Goal: Information Seeking & Learning: Understand process/instructions

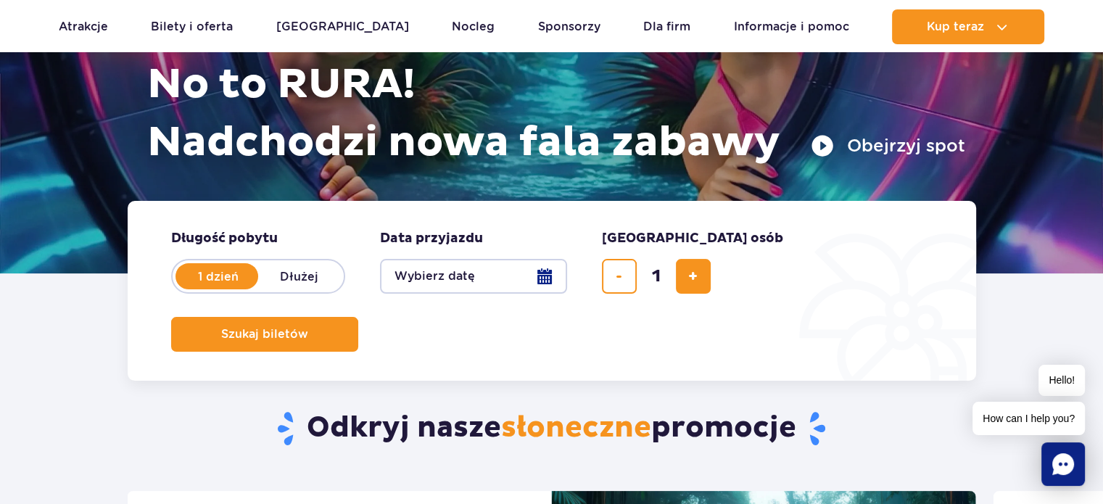
scroll to position [180, 0]
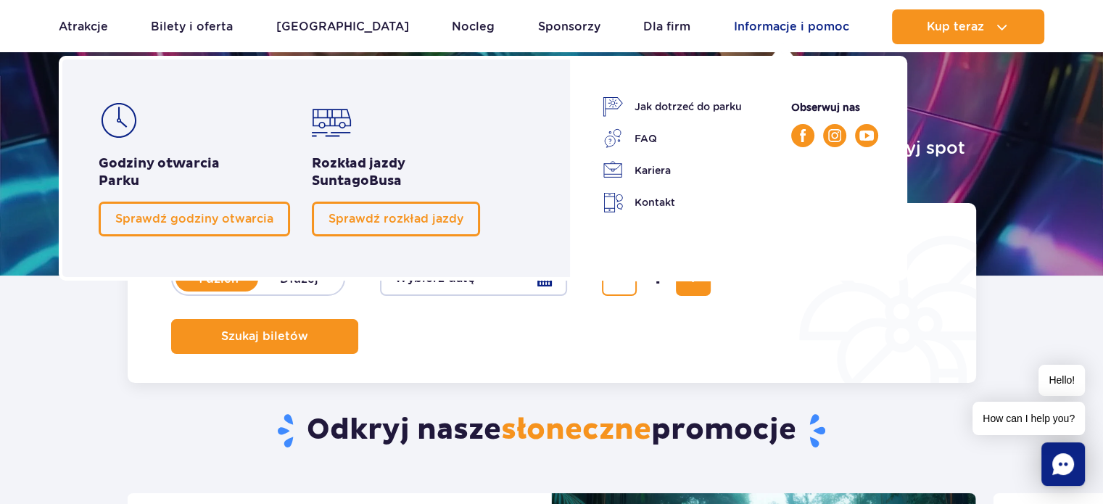
click at [800, 25] on link "Informacje i pomoc" at bounding box center [791, 26] width 115 height 35
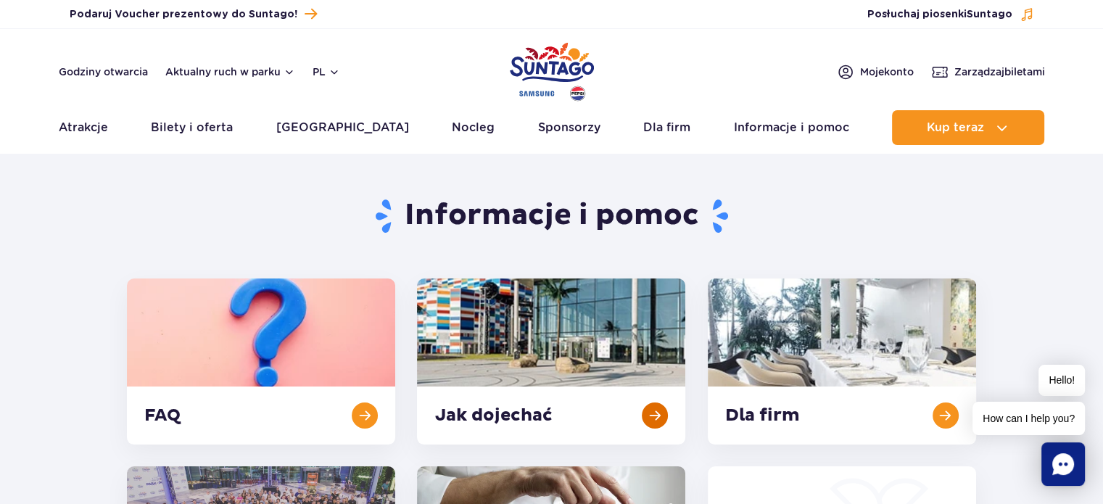
click at [542, 370] on link at bounding box center [551, 361] width 268 height 166
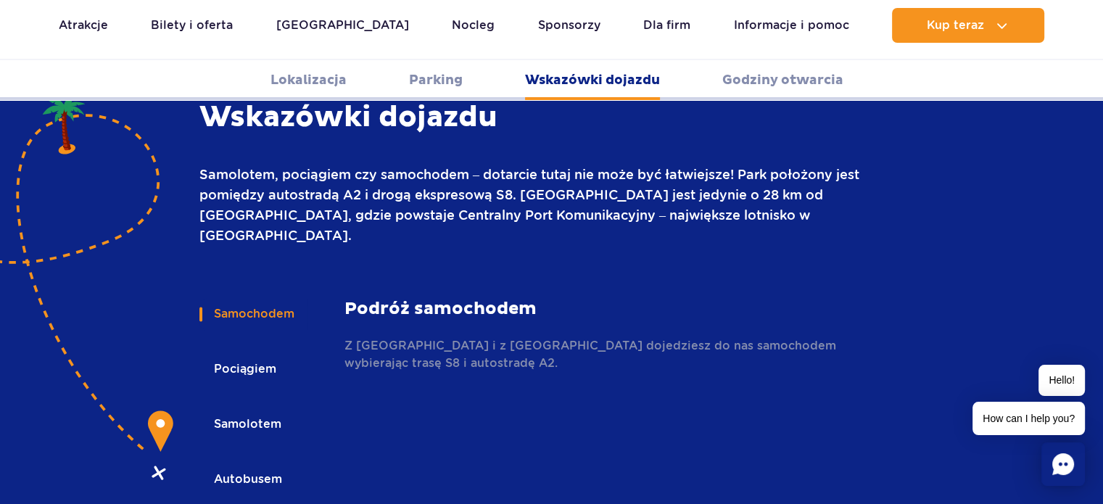
scroll to position [2001, 0]
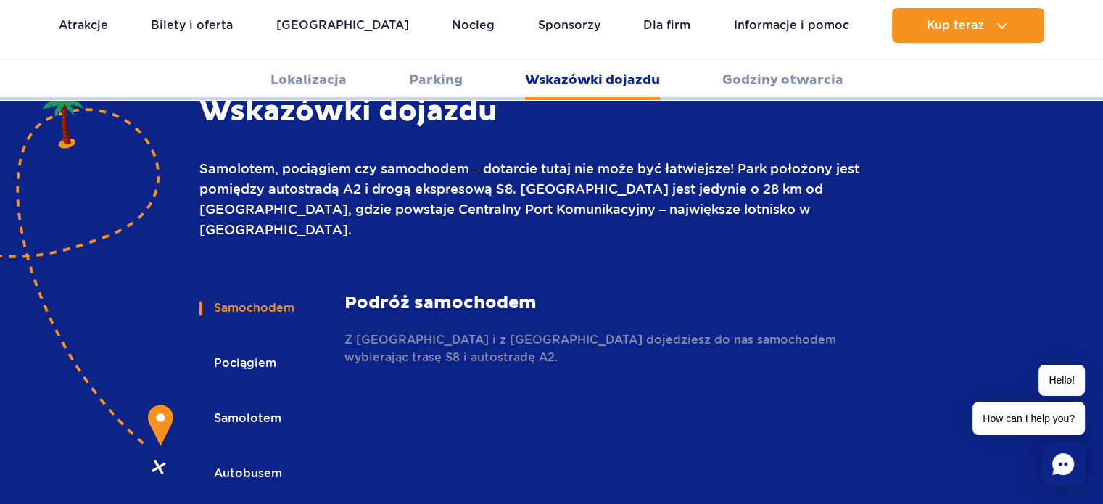
click at [233, 347] on button "Pociągiem" at bounding box center [243, 363] width 89 height 32
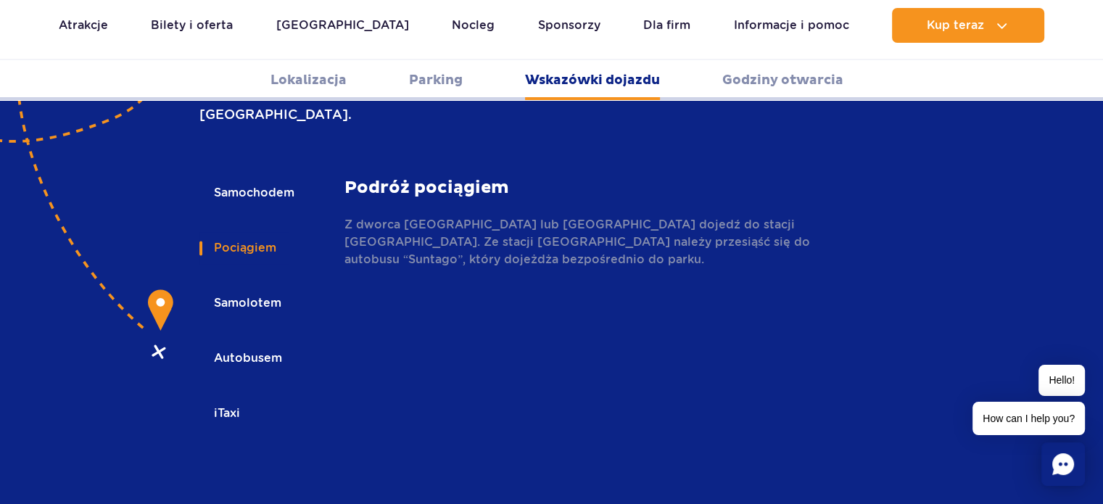
scroll to position [2115, 0]
click at [795, 217] on p "Z dworca [GEOGRAPHIC_DATA] lub [GEOGRAPHIC_DATA] dojedź do stacji [GEOGRAPHIC_D…" at bounding box center [605, 243] width 523 height 52
copy p "Żyrardów"
